Goal: Check status: Check status

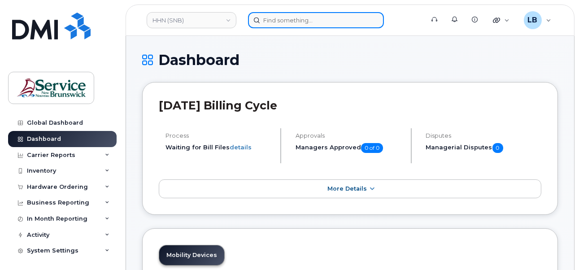
click at [289, 19] on input at bounding box center [316, 20] width 136 height 16
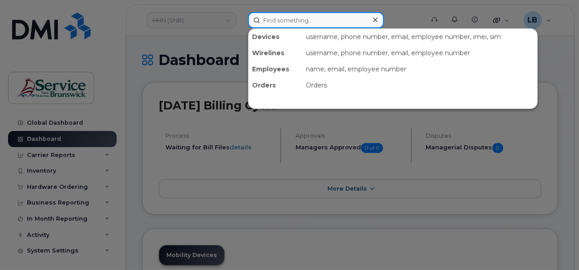
paste input "297769"
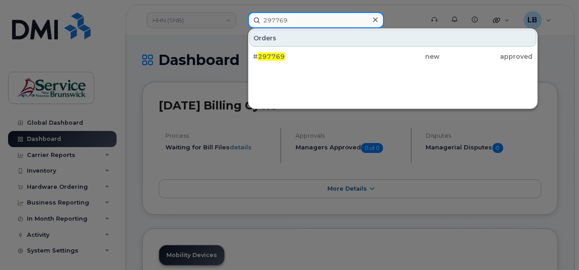
type input "297769"
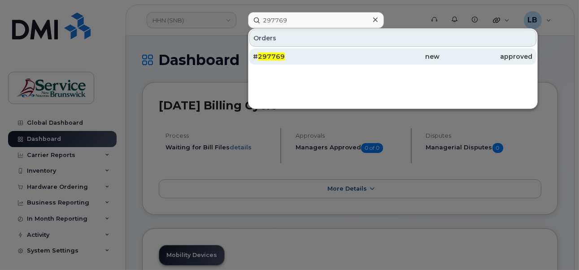
click at [272, 55] on span "297769" at bounding box center [271, 57] width 27 height 8
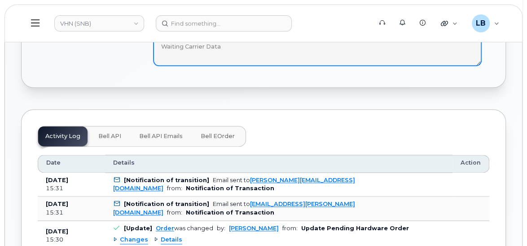
scroll to position [571, 0]
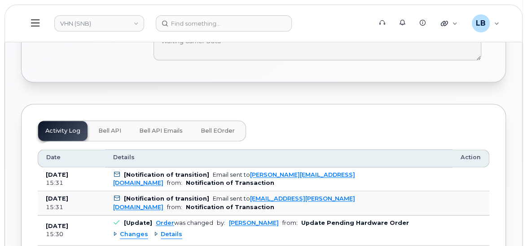
click at [226, 132] on span "Bell eOrder" at bounding box center [218, 130] width 34 height 7
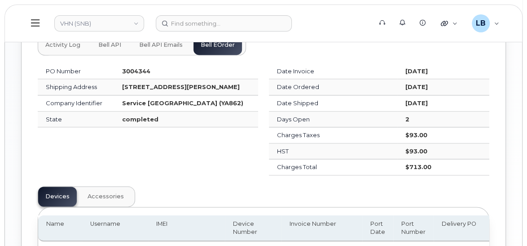
scroll to position [653, 0]
